Goal: Task Accomplishment & Management: Manage account settings

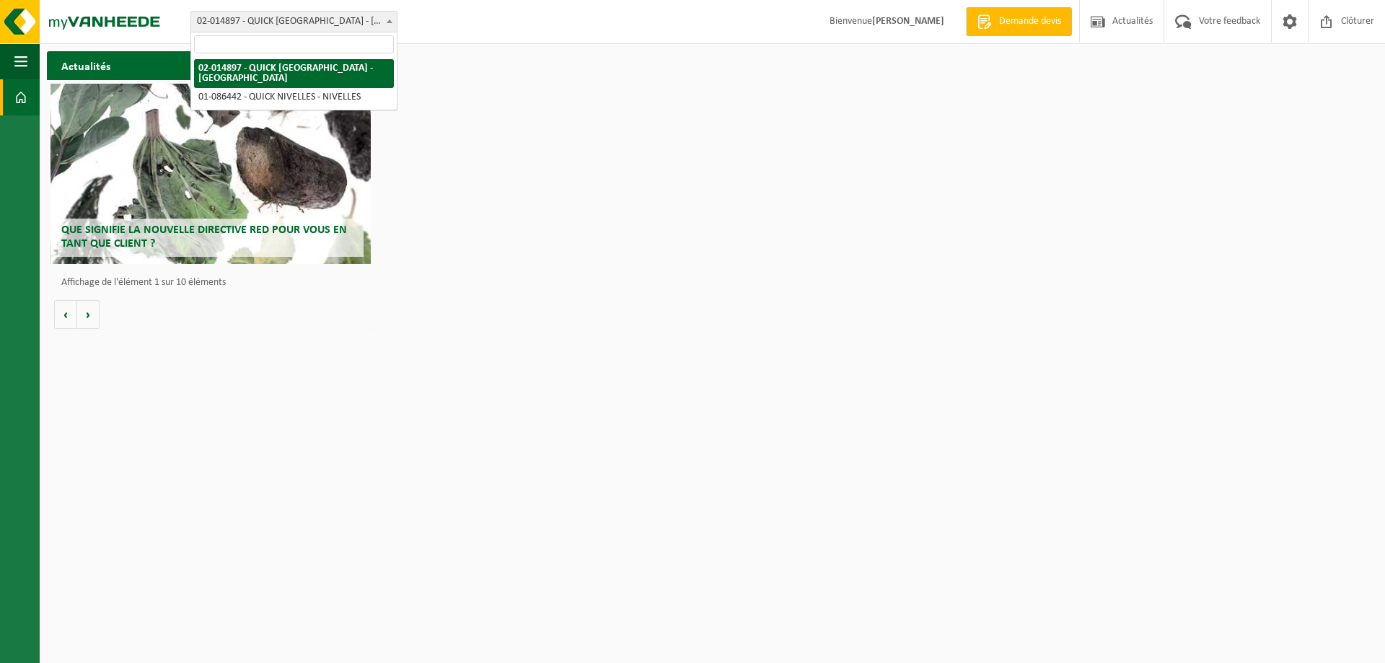
click at [381, 21] on span "02-014897 - QUICK [GEOGRAPHIC_DATA] - [GEOGRAPHIC_DATA]" at bounding box center [294, 22] width 206 height 20
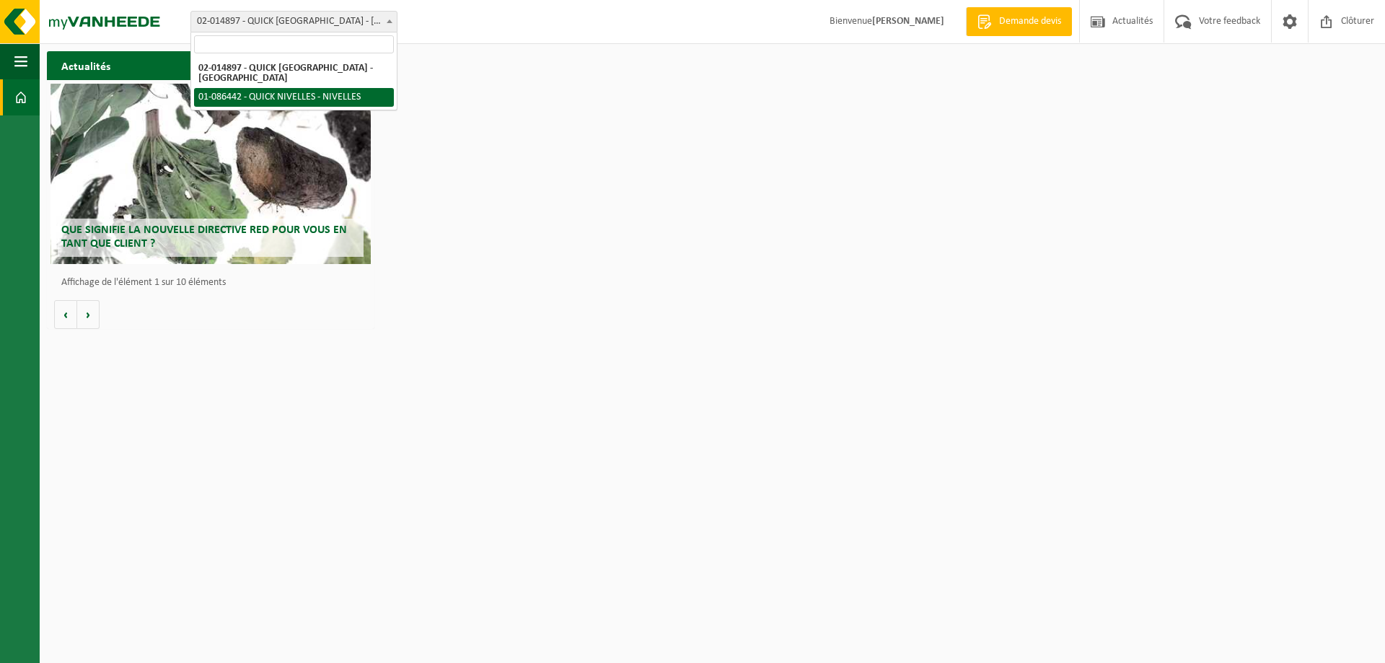
select select "85375"
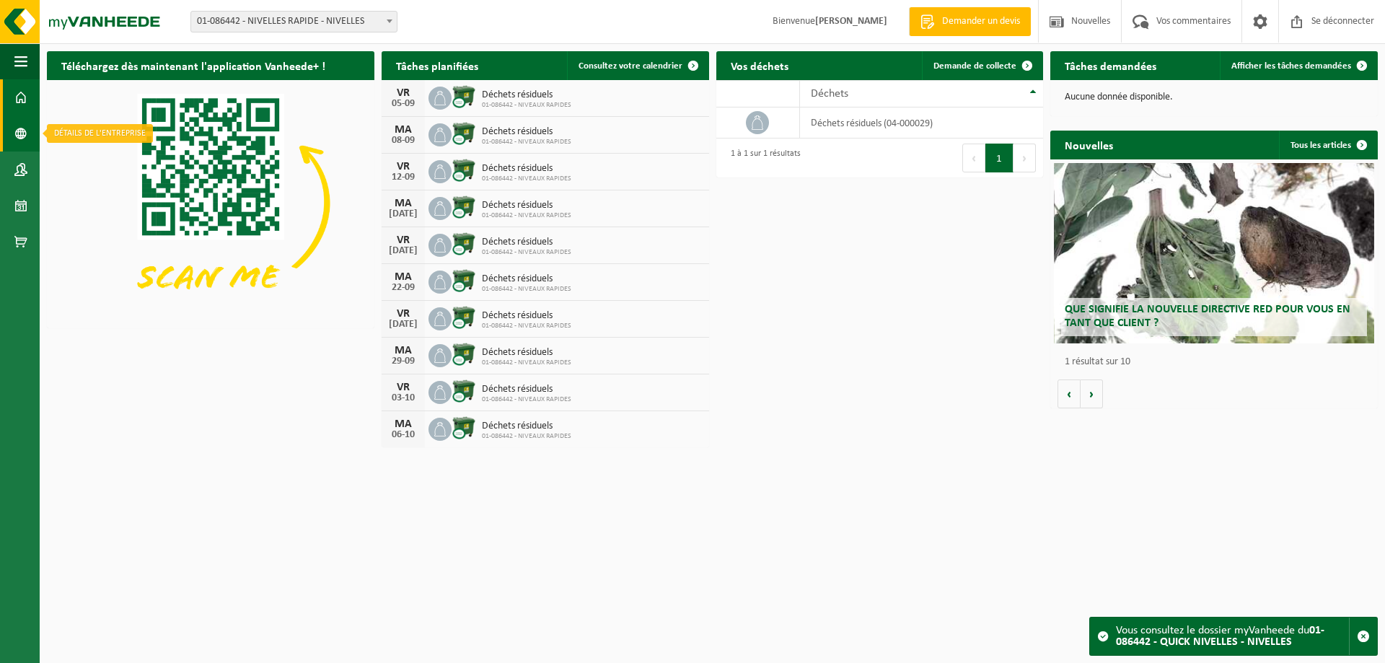
click at [18, 135] on span at bounding box center [20, 133] width 13 height 36
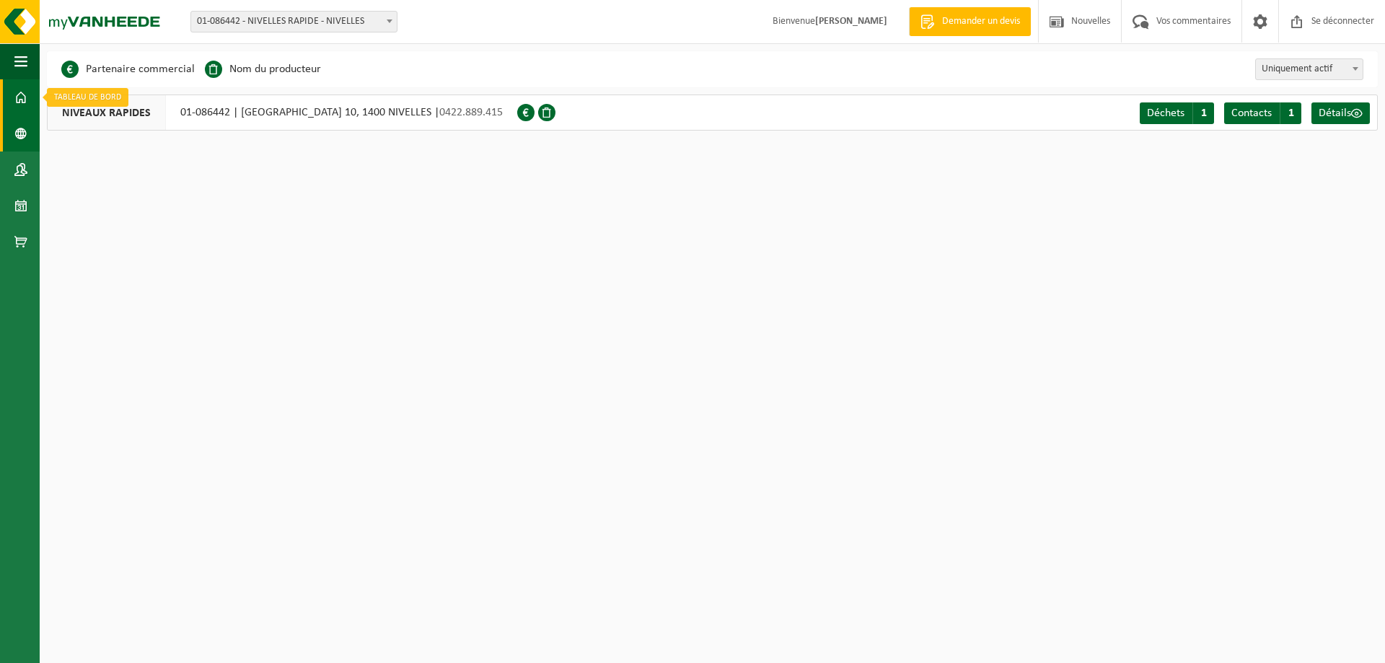
click at [10, 101] on link "Tableau de bord" at bounding box center [20, 97] width 40 height 36
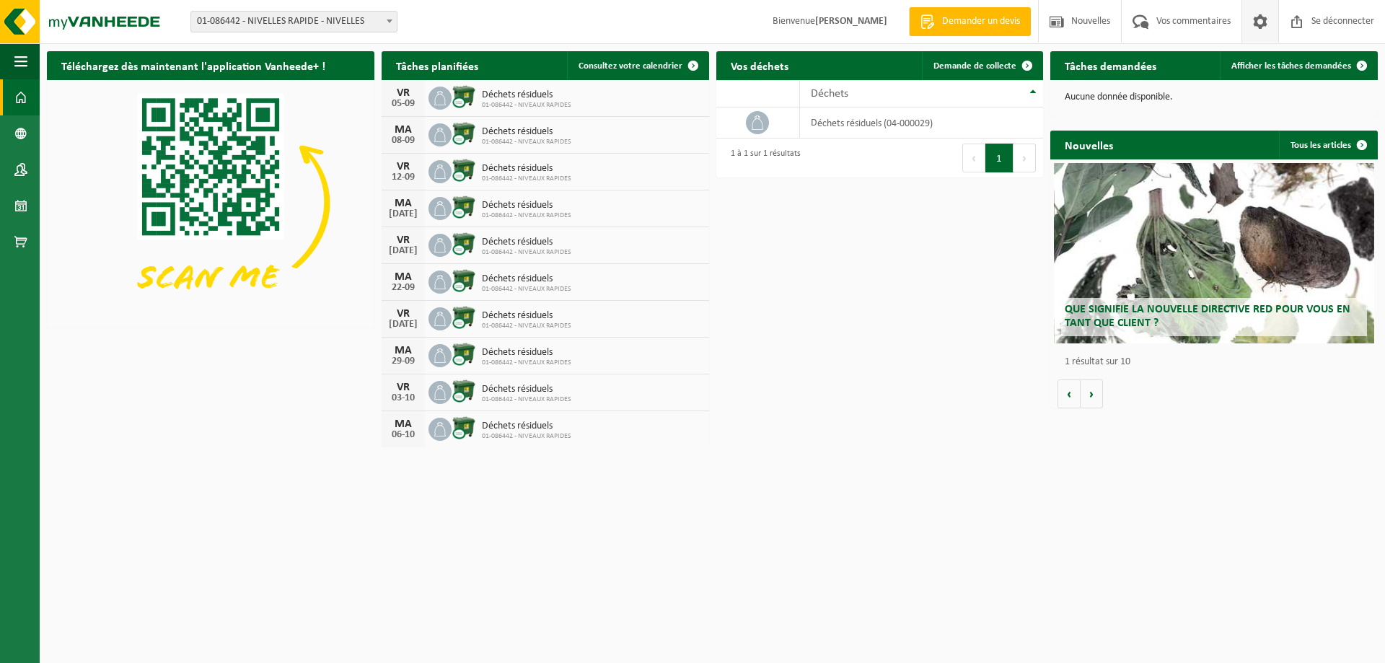
click at [1256, 21] on span at bounding box center [1261, 21] width 22 height 43
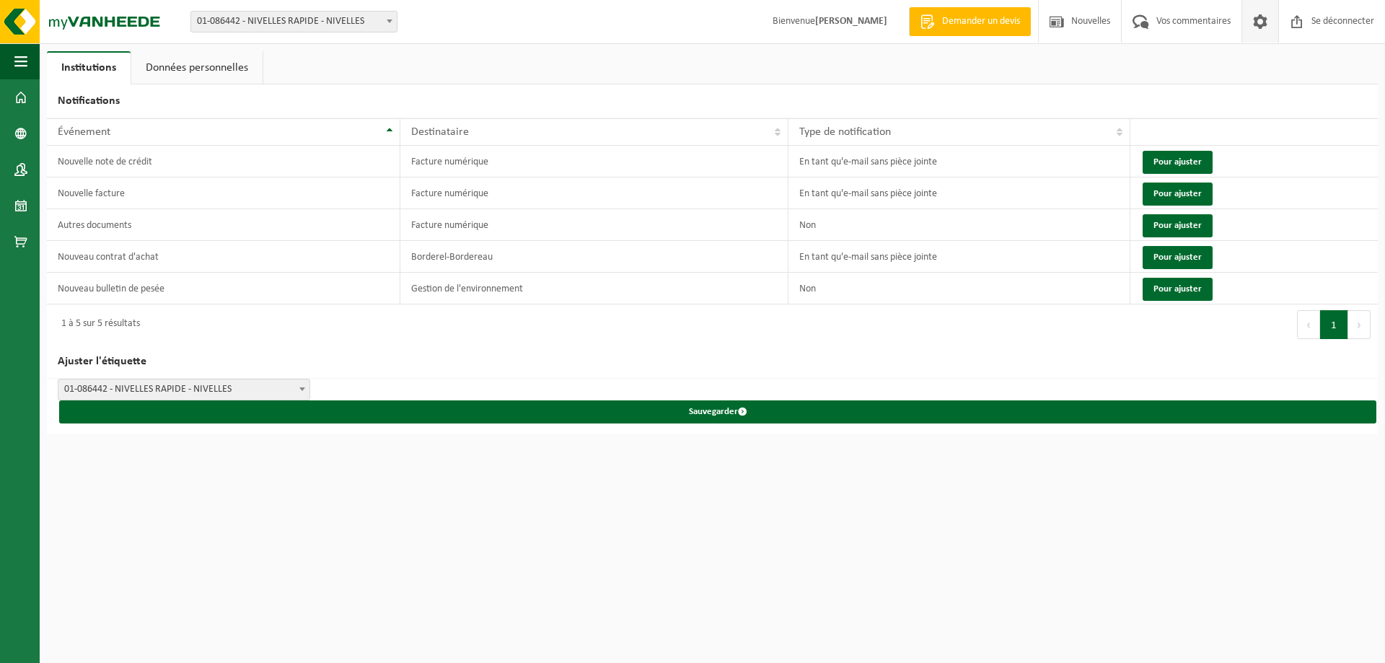
click at [209, 72] on font "Données personnelles" at bounding box center [197, 68] width 102 height 12
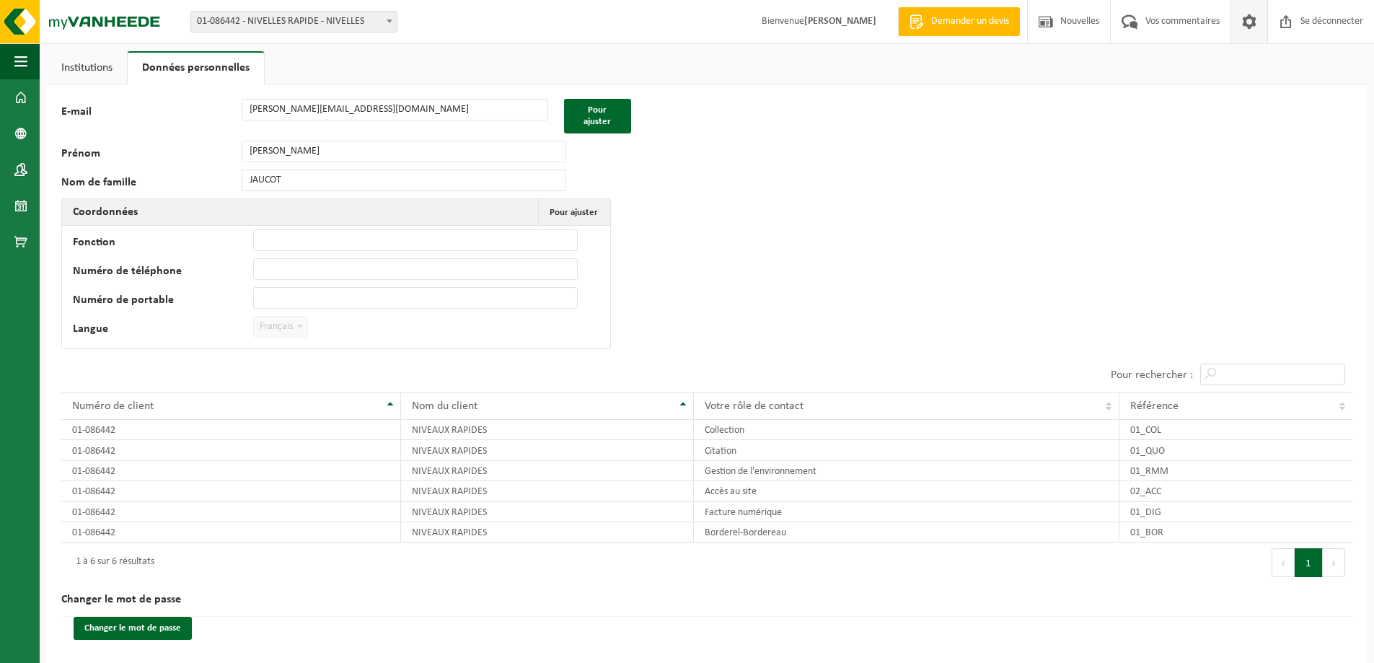
click at [93, 66] on font "Institutions" at bounding box center [86, 68] width 51 height 12
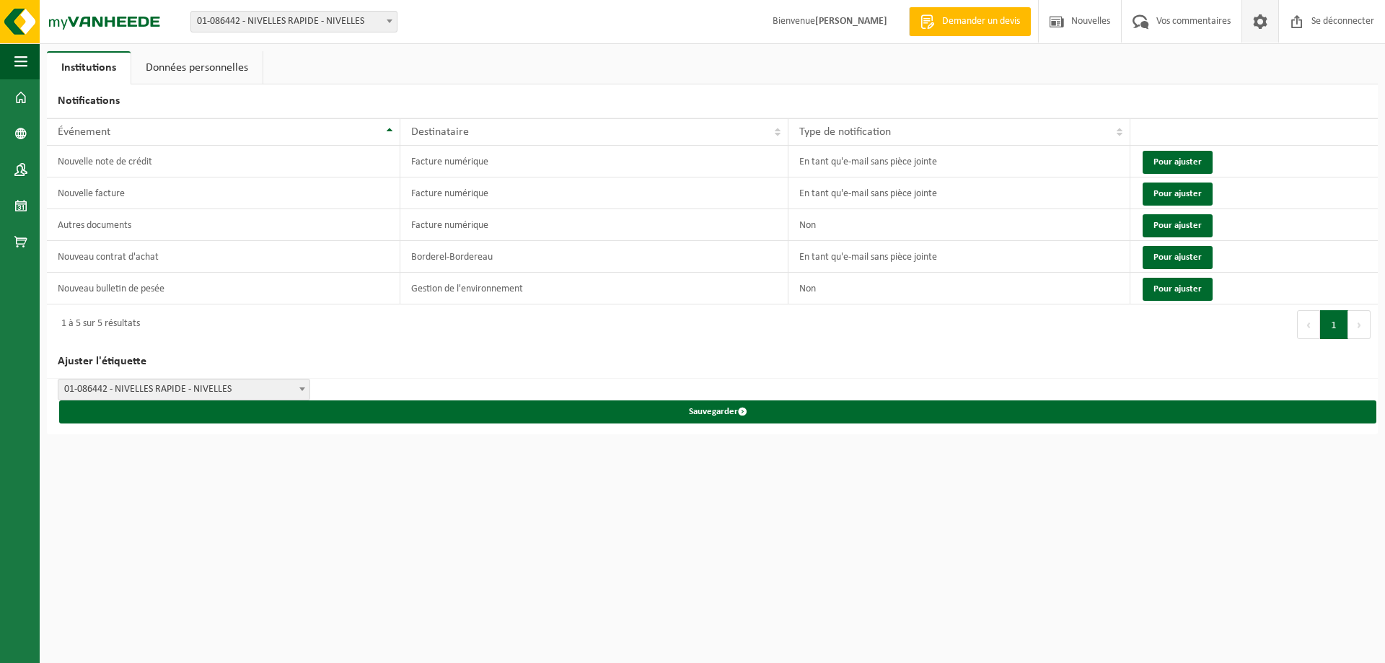
click at [168, 58] on link "Données personnelles" at bounding box center [196, 67] width 131 height 33
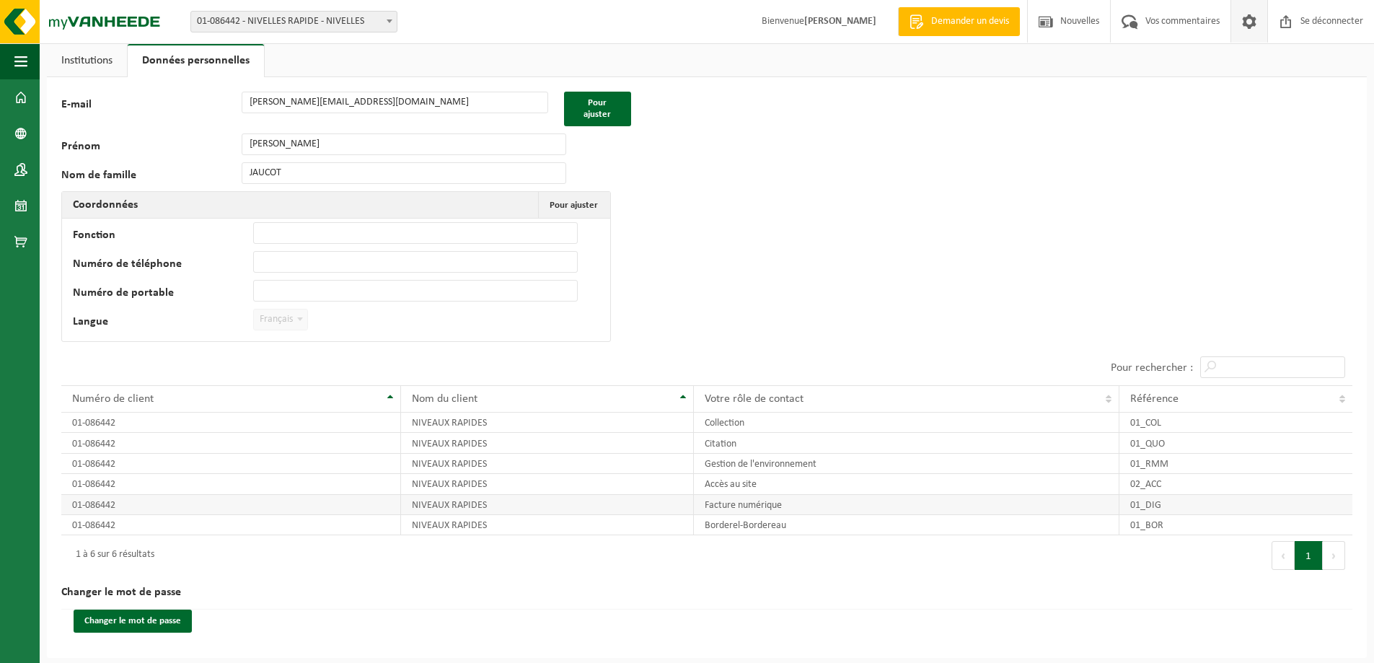
scroll to position [11, 0]
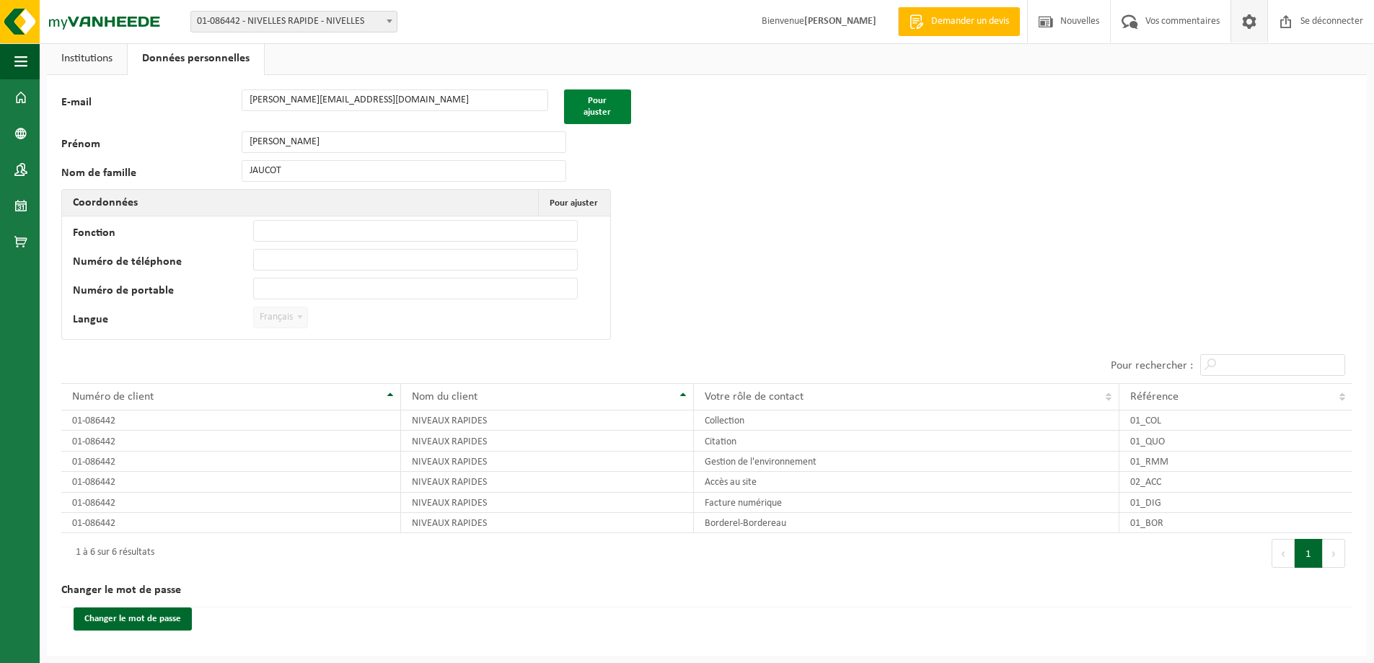
click at [606, 100] on font "Pour ajuster" at bounding box center [597, 106] width 27 height 21
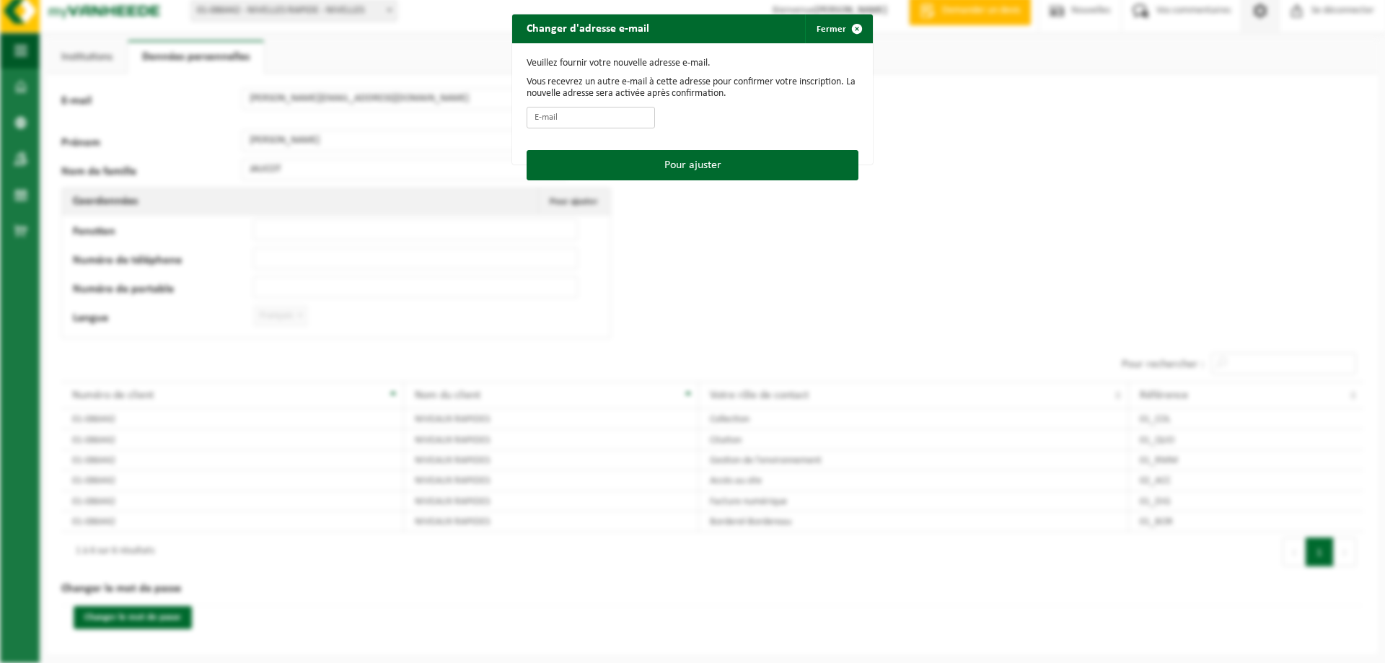
click at [570, 118] on input "E-mail" at bounding box center [591, 118] width 128 height 22
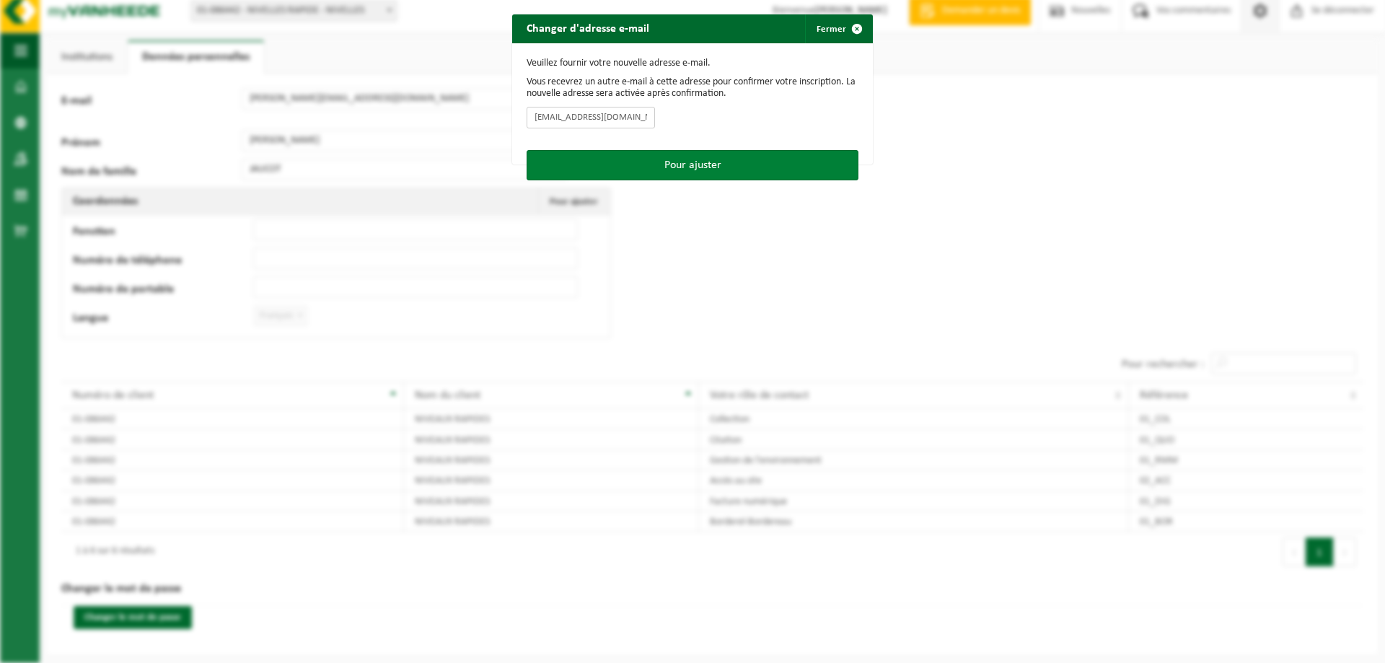
type input "info@gisti.be"
click at [629, 158] on button "Pour ajuster" at bounding box center [693, 165] width 332 height 30
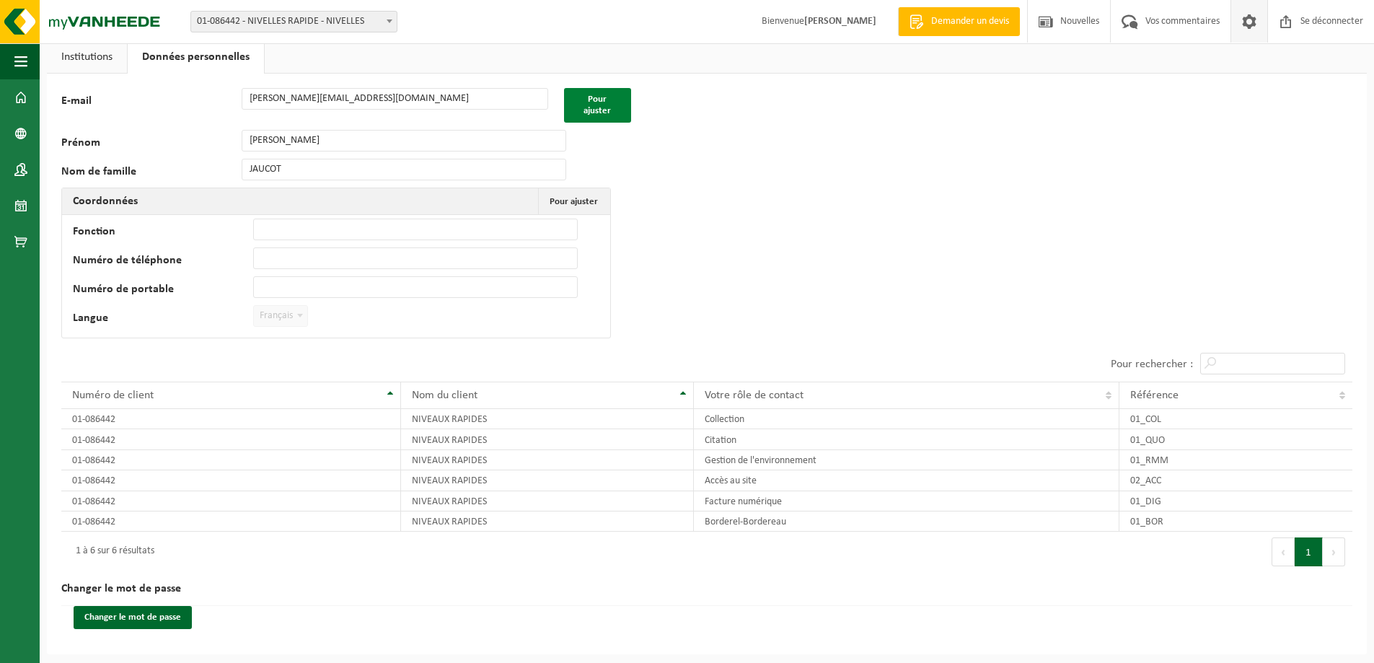
click at [581, 102] on button "Pour ajuster" at bounding box center [597, 105] width 67 height 35
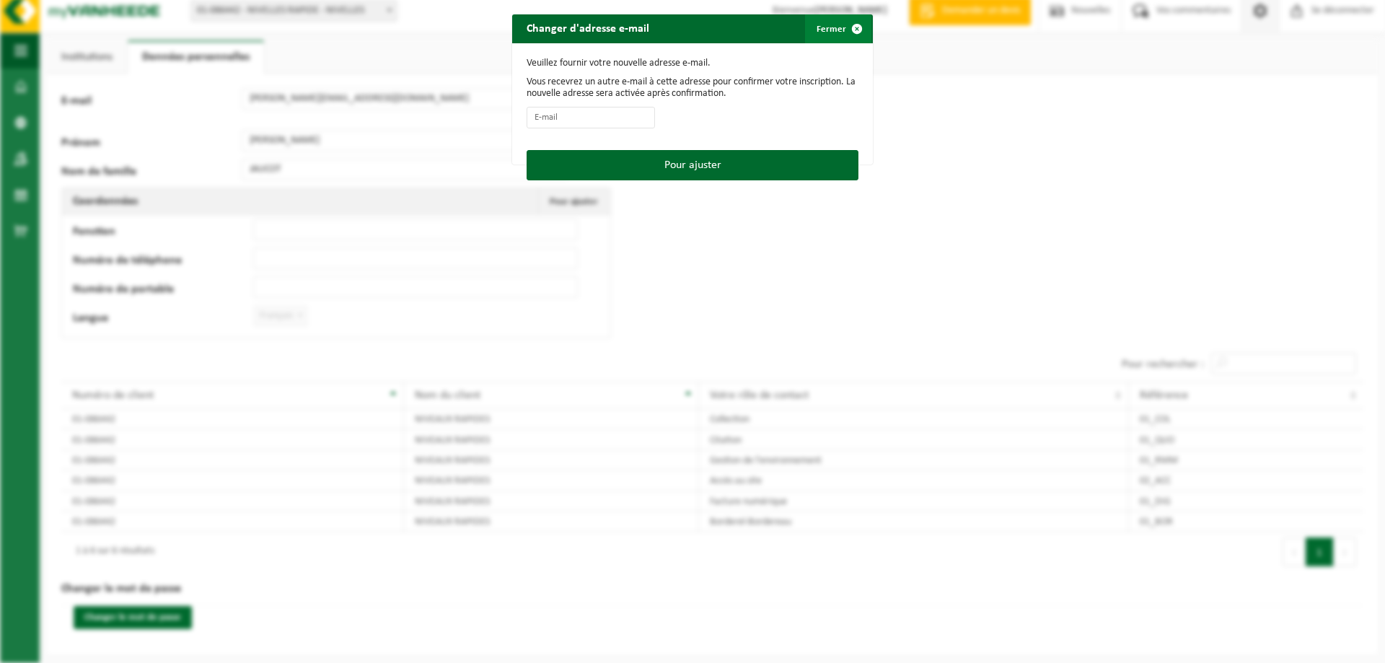
click at [845, 25] on span "button" at bounding box center [857, 28] width 29 height 29
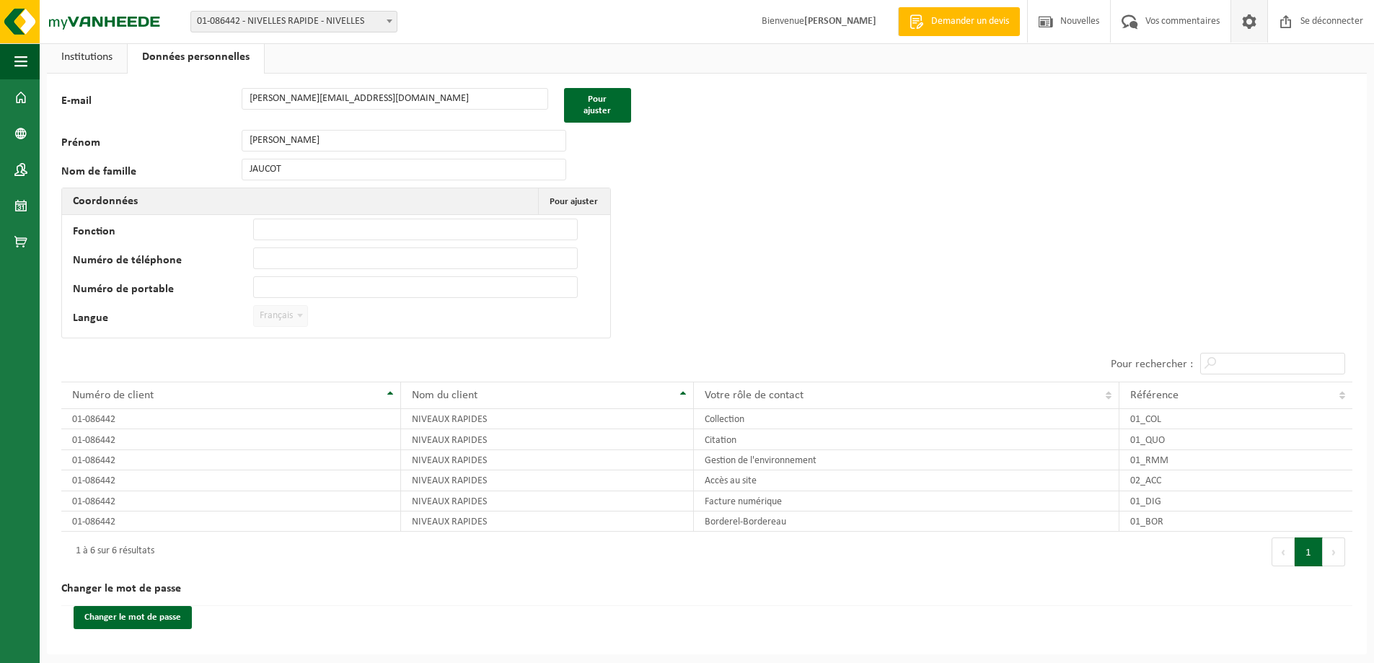
click at [838, 20] on font "[PERSON_NAME]" at bounding box center [840, 21] width 72 height 11
click at [1177, 431] on td "01_QUO" at bounding box center [1236, 439] width 233 height 20
click at [1175, 470] on tbody "01-086442 NIVEAUX RAPIDES Collection 01_COL 01-086442 NIVEAUX RAPIDES Citation …" at bounding box center [706, 470] width 1291 height 123
click at [1177, 493] on td "01_DIG" at bounding box center [1236, 501] width 233 height 20
click at [1178, 508] on td "01_DIG" at bounding box center [1236, 501] width 233 height 20
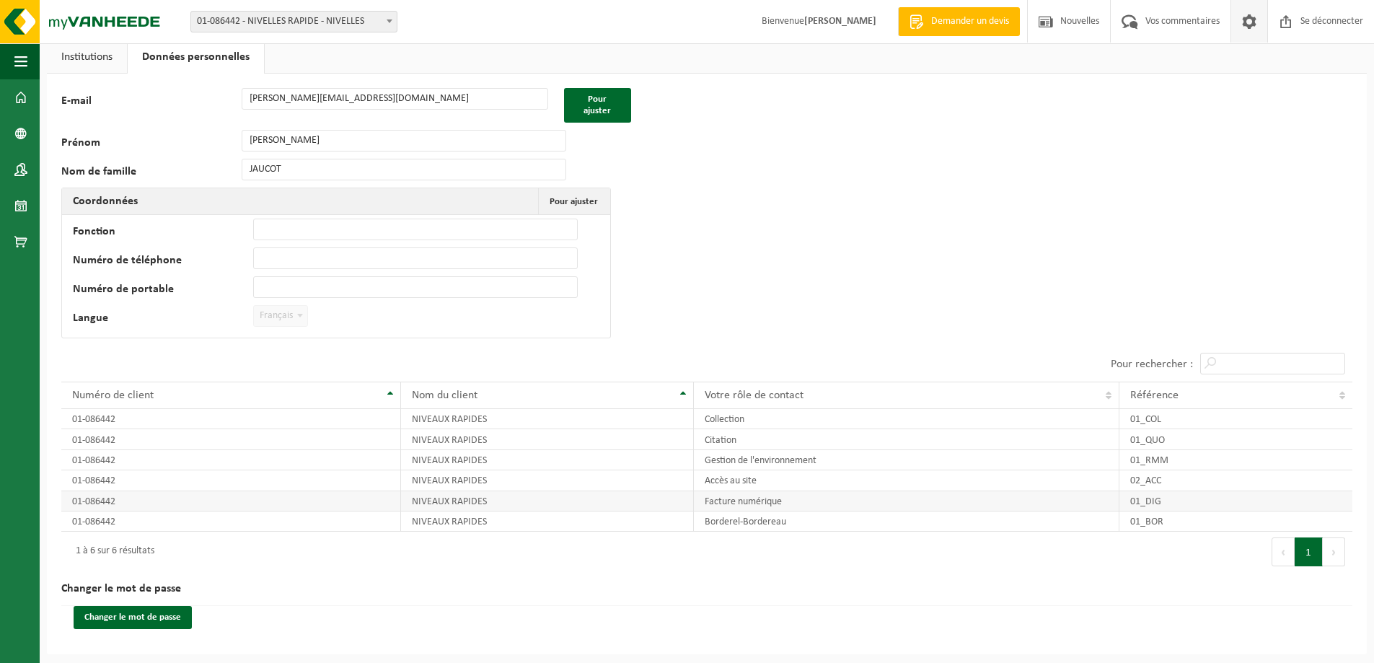
click at [1149, 500] on font "01_DIG" at bounding box center [1146, 501] width 31 height 11
click at [22, 137] on span at bounding box center [20, 133] width 13 height 36
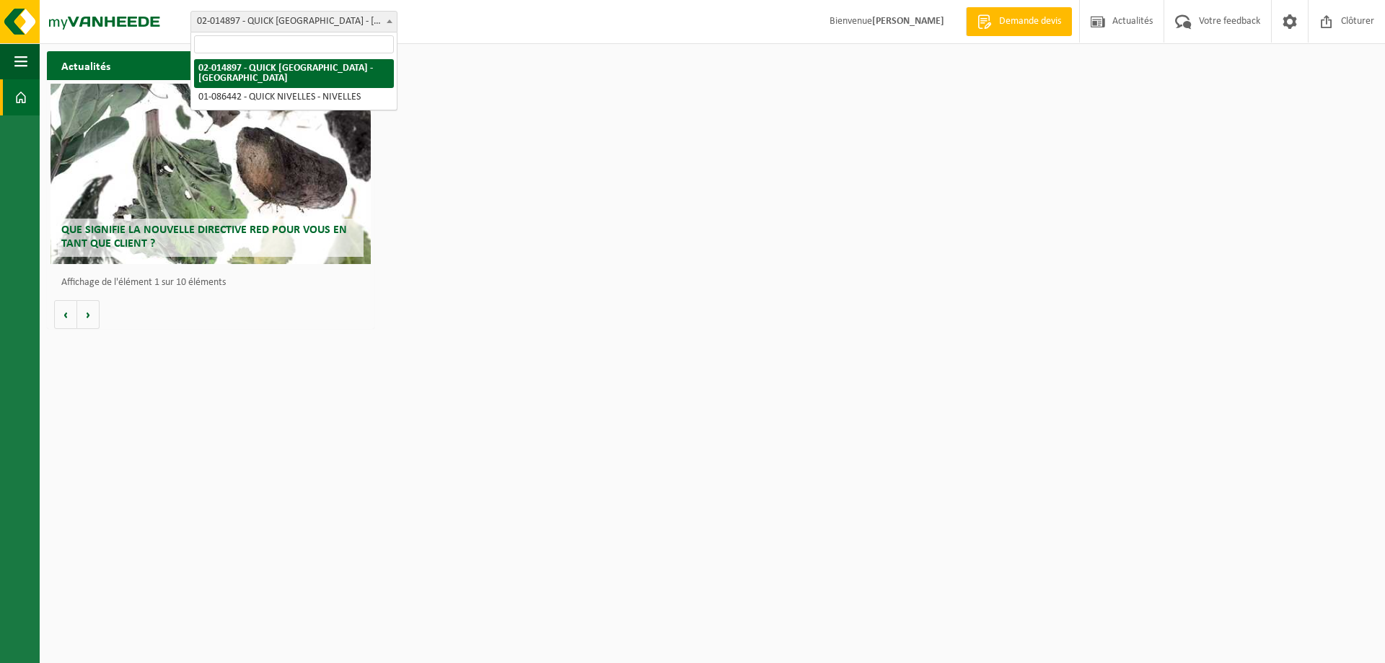
click at [325, 18] on span "02-014897 - QUICK [GEOGRAPHIC_DATA] - [GEOGRAPHIC_DATA]" at bounding box center [294, 22] width 206 height 20
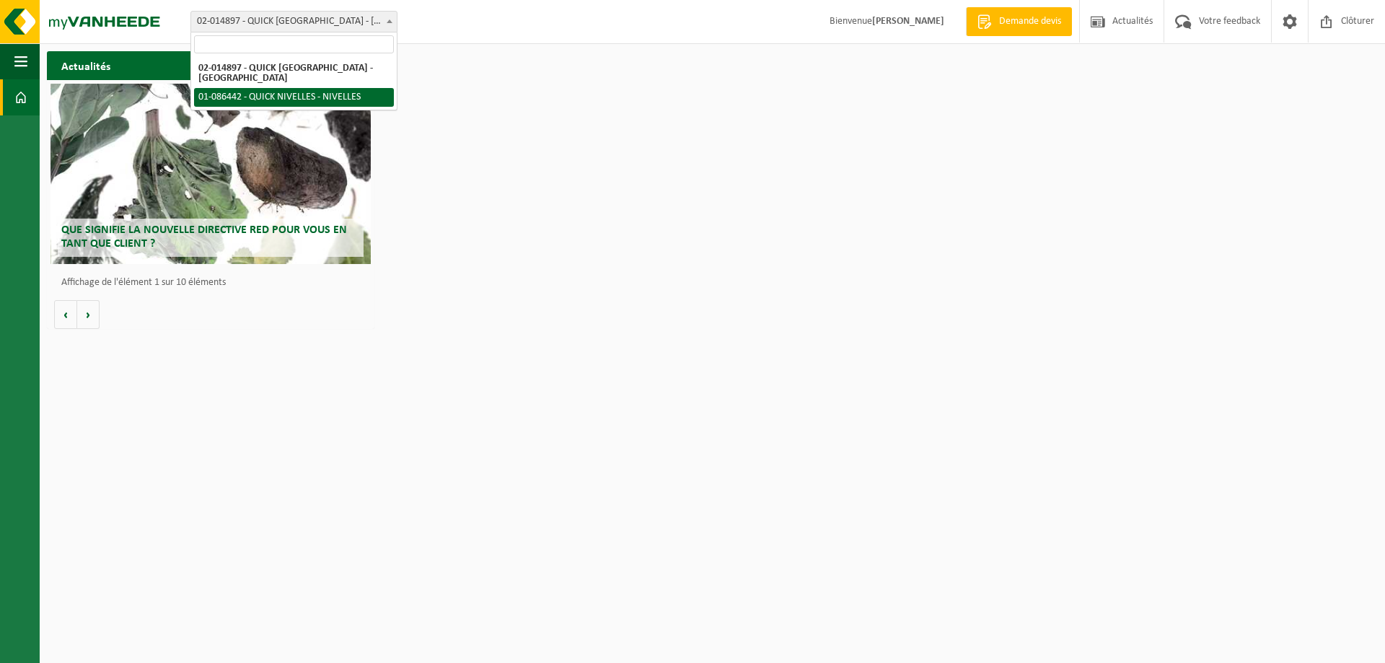
select select "85375"
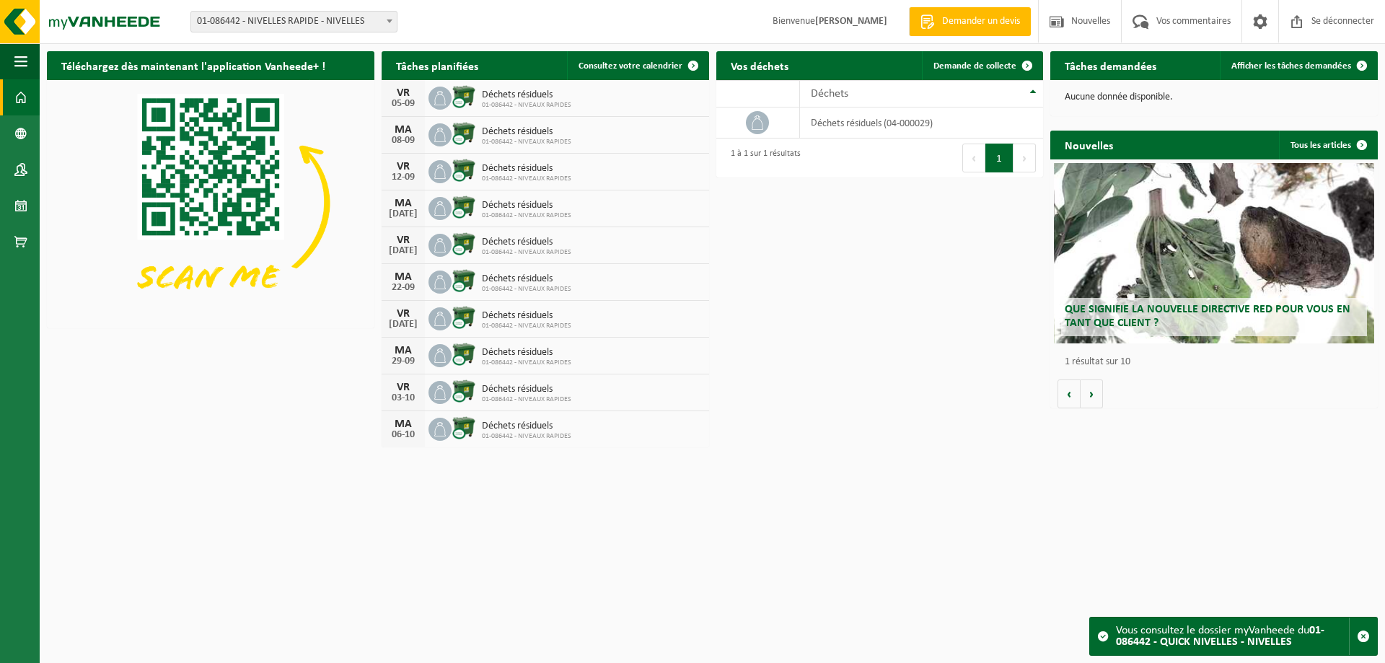
click at [977, 306] on div "Téléchargez dès maintenant l'application Vanheede+ ! Cacher Tâches planifiées C…" at bounding box center [712, 249] width 1338 height 411
click at [1258, 16] on span at bounding box center [1261, 21] width 22 height 43
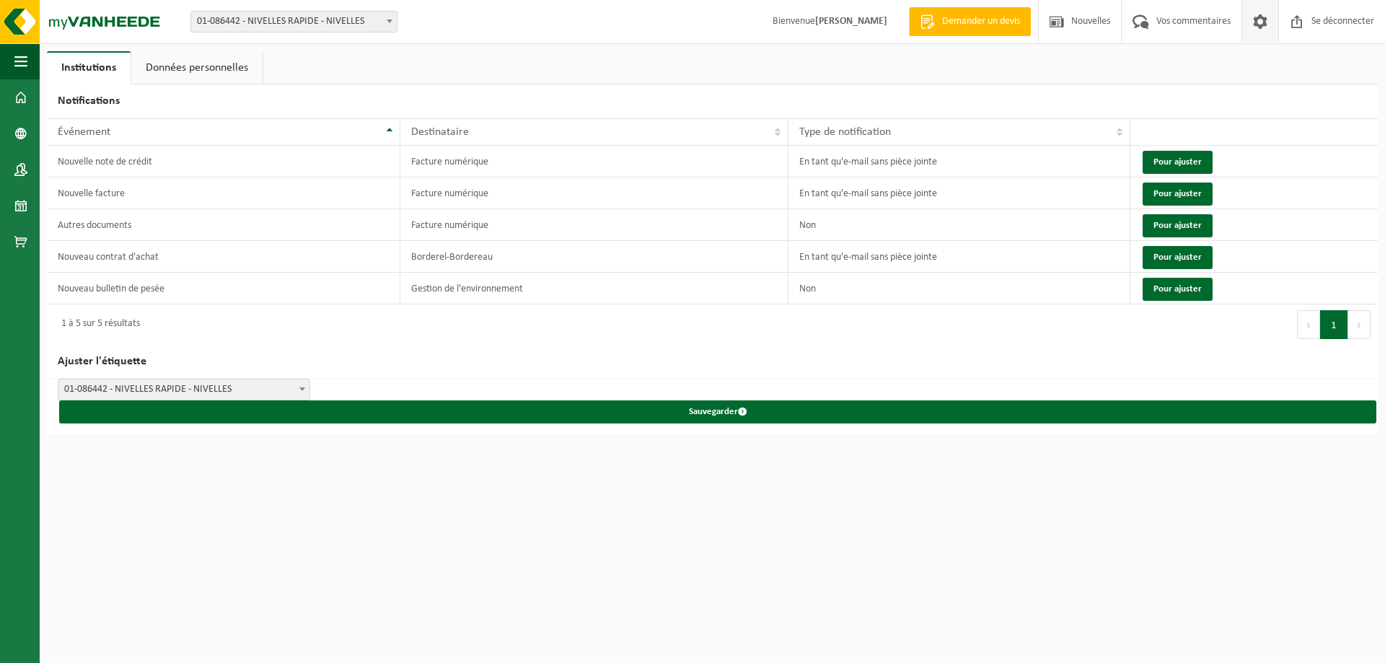
click at [175, 70] on font "Données personnelles" at bounding box center [197, 68] width 102 height 12
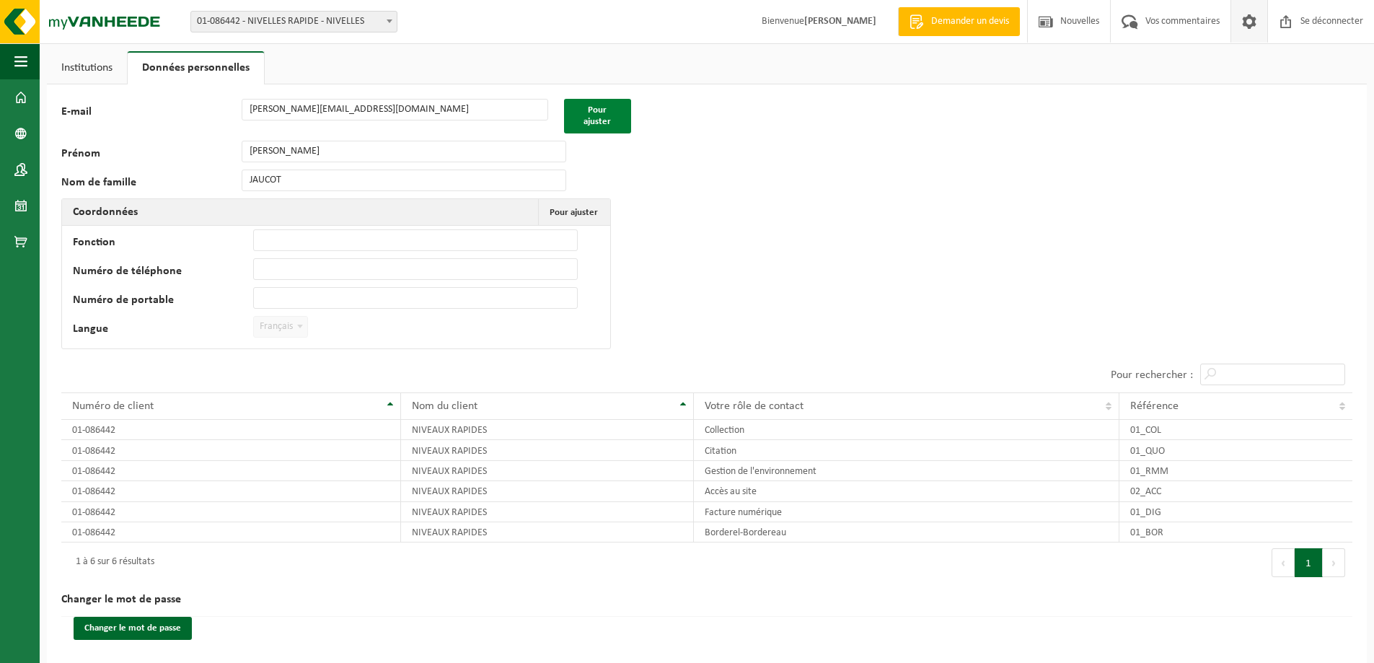
click at [615, 109] on button "Pour ajuster" at bounding box center [597, 116] width 67 height 35
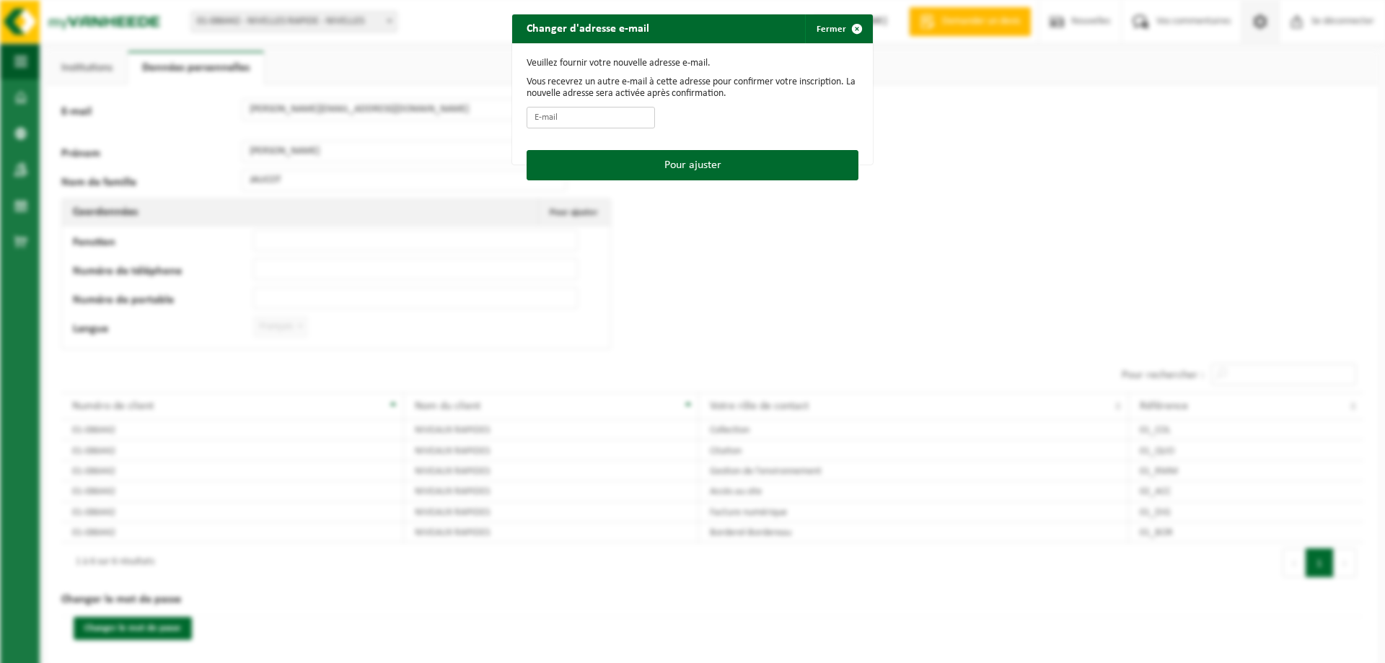
click at [607, 110] on input "E-mail" at bounding box center [591, 118] width 128 height 22
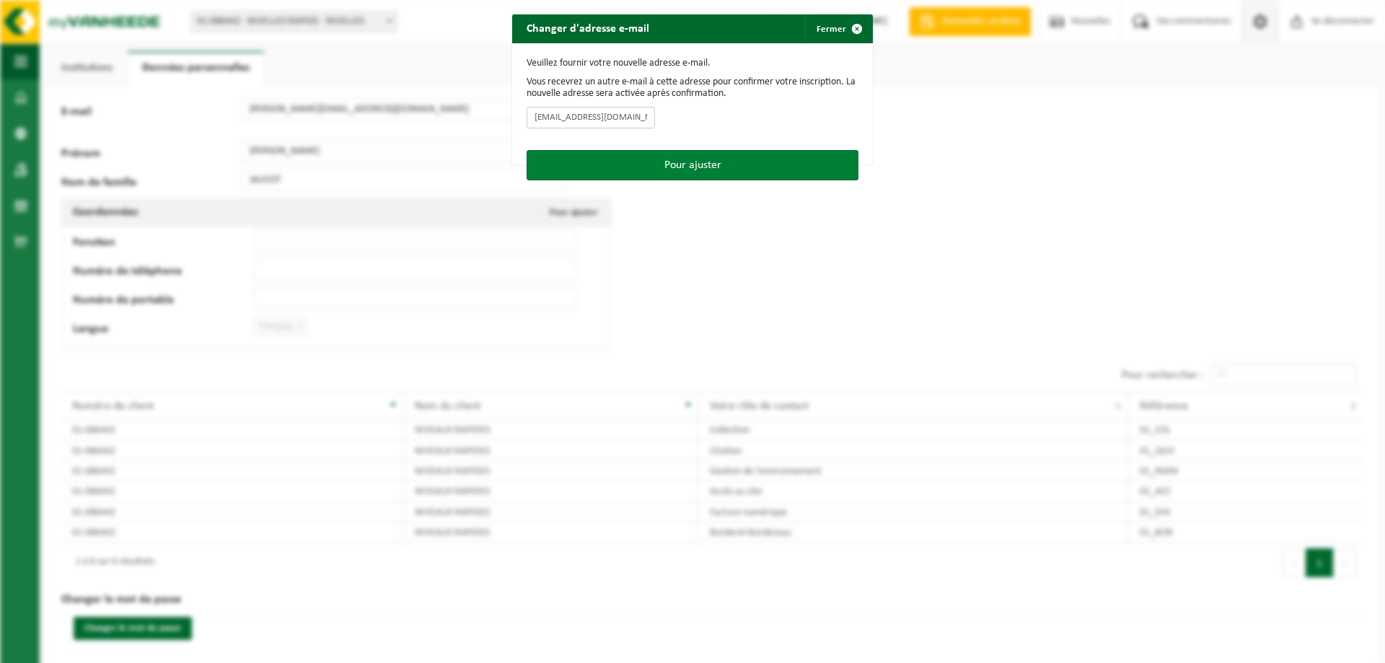
type input "[EMAIL_ADDRESS][DOMAIN_NAME]"
click at [626, 162] on button "Pour ajuster" at bounding box center [693, 165] width 332 height 30
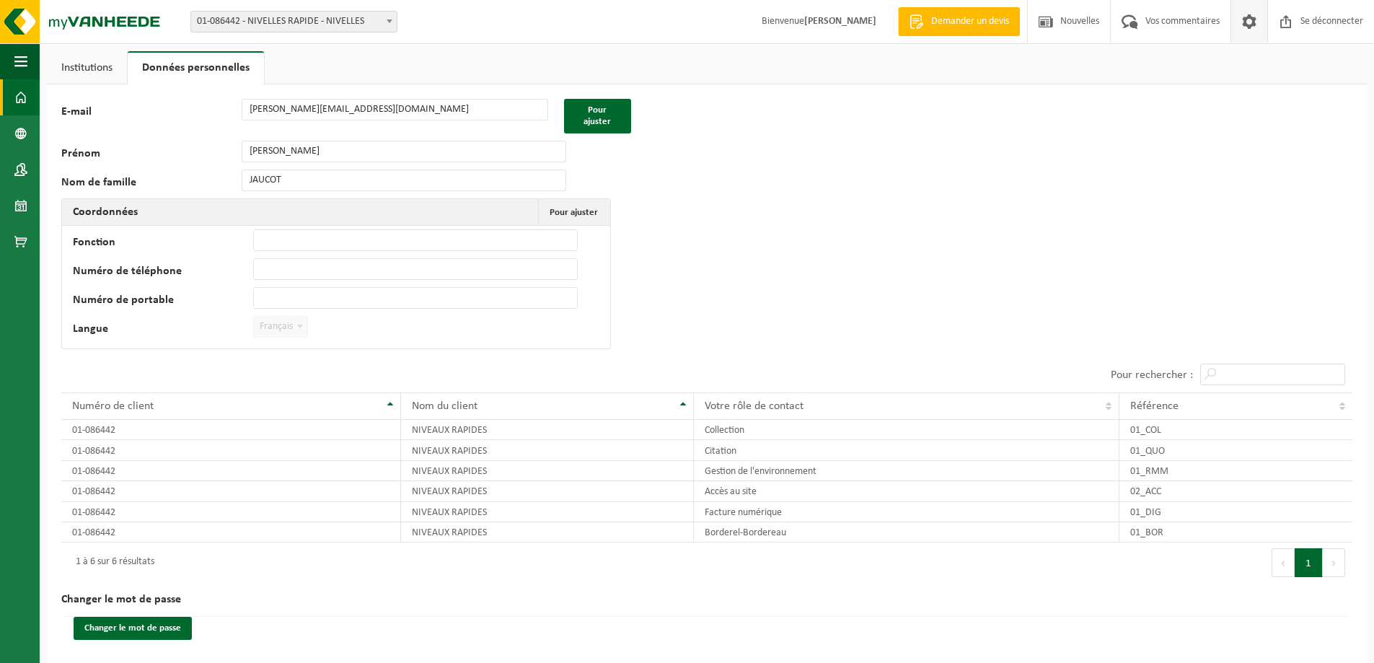
click at [20, 97] on span at bounding box center [20, 97] width 13 height 36
